Goal: Download file/media

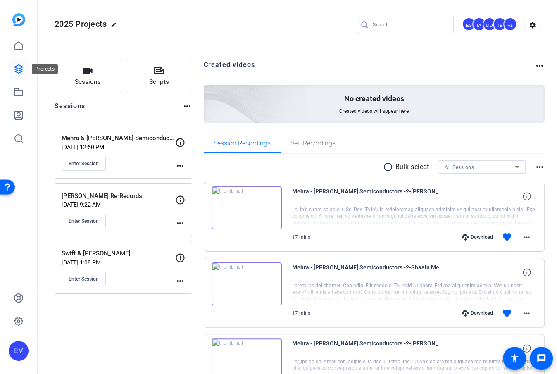
click at [17, 71] on icon at bounding box center [19, 69] width 10 height 10
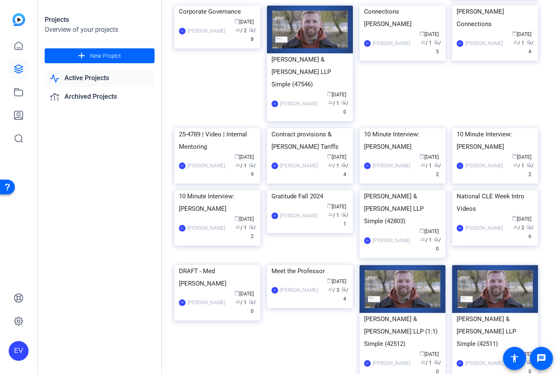
scroll to position [660, 0]
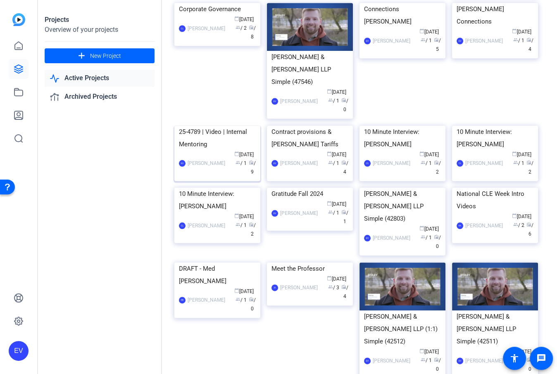
click at [219, 150] on div "25-4789 | Video | Internal Mentoring" at bounding box center [217, 138] width 77 height 25
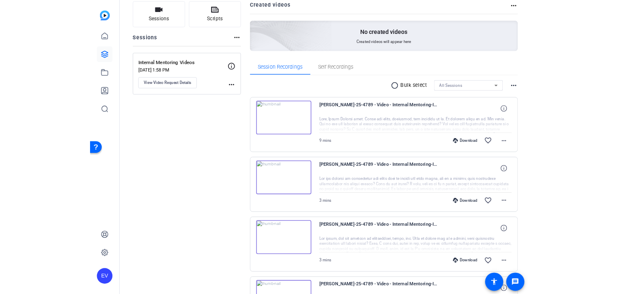
scroll to position [59, 0]
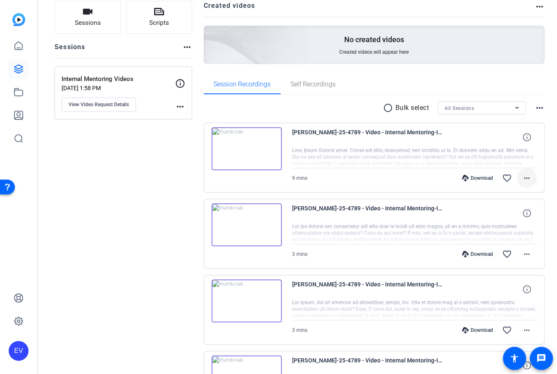
click at [527, 178] on mat-icon "more_horiz" at bounding box center [527, 178] width 10 height 10
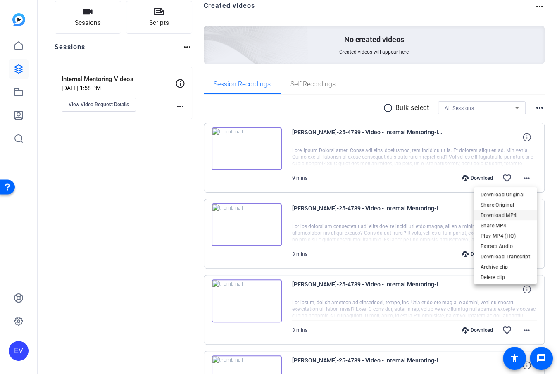
click at [502, 215] on span "Download MP4" at bounding box center [506, 215] width 50 height 10
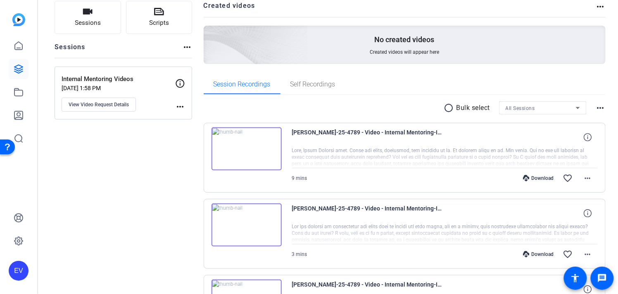
click at [245, 148] on img at bounding box center [247, 148] width 70 height 43
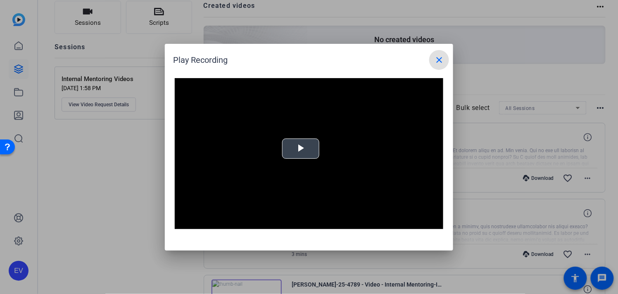
click at [301, 148] on span "Video Player" at bounding box center [301, 148] width 0 height 0
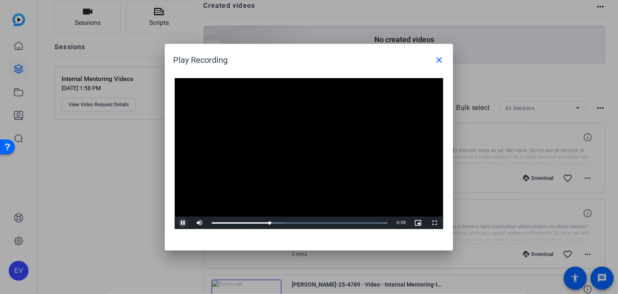
click at [182, 223] on span "Video Player" at bounding box center [183, 223] width 17 height 0
